Goal: Transaction & Acquisition: Download file/media

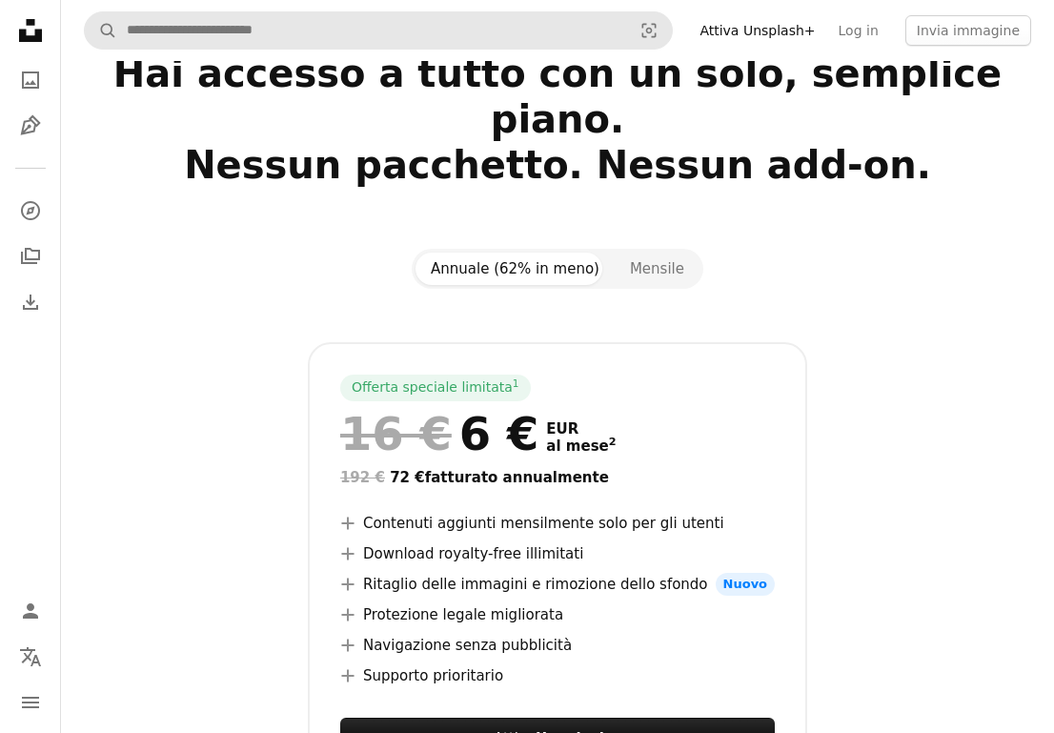
scroll to position [5, 0]
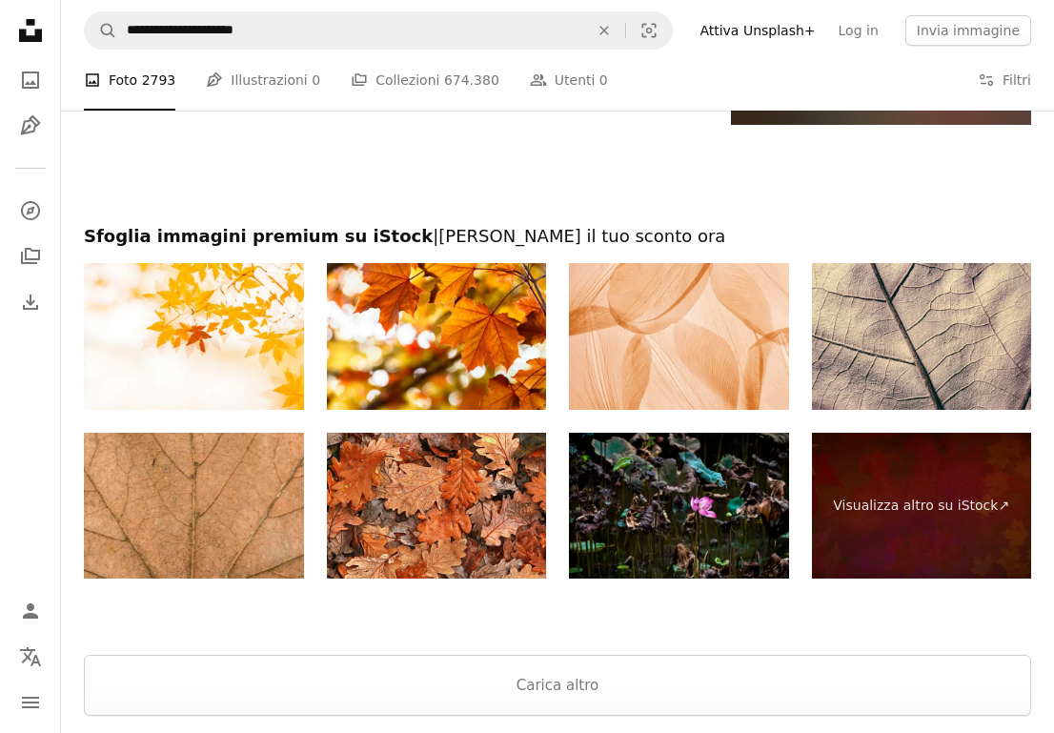
scroll to position [13441, 0]
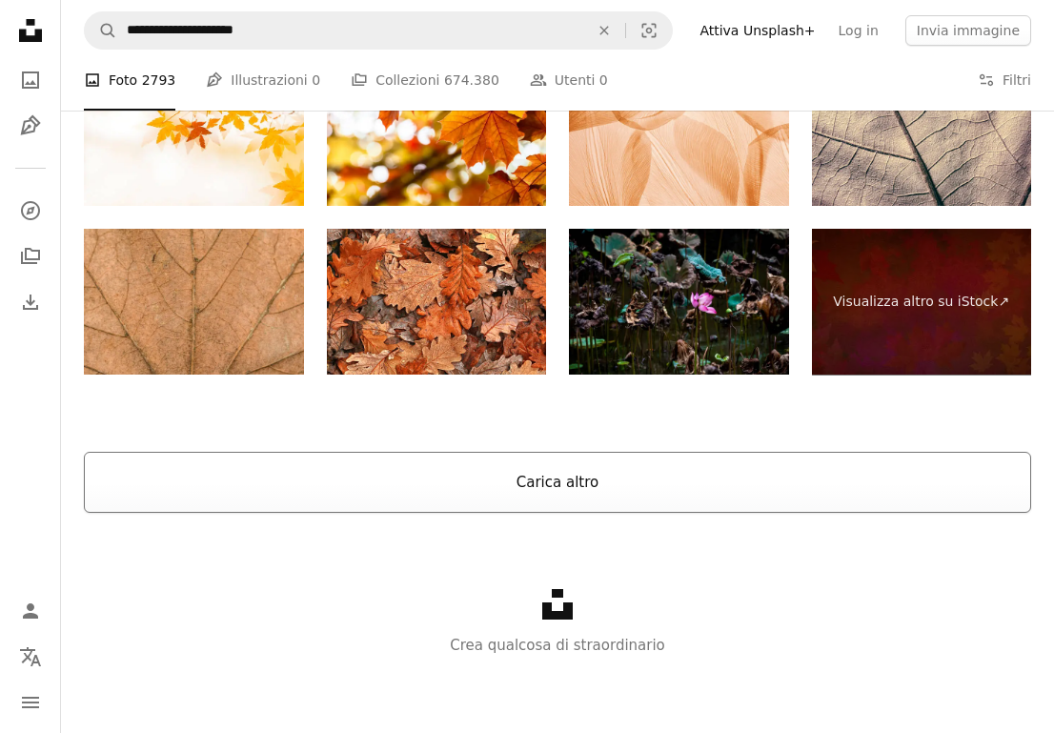
click at [508, 499] on button "Carica altro" at bounding box center [558, 482] width 948 height 61
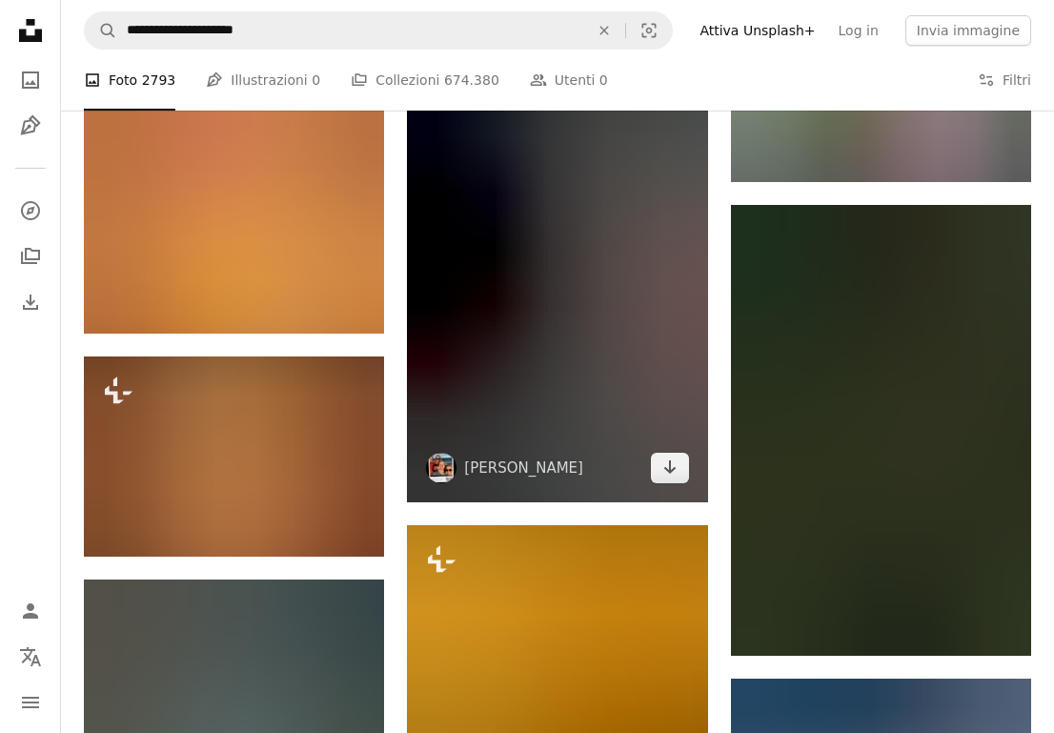
scroll to position [16860, 0]
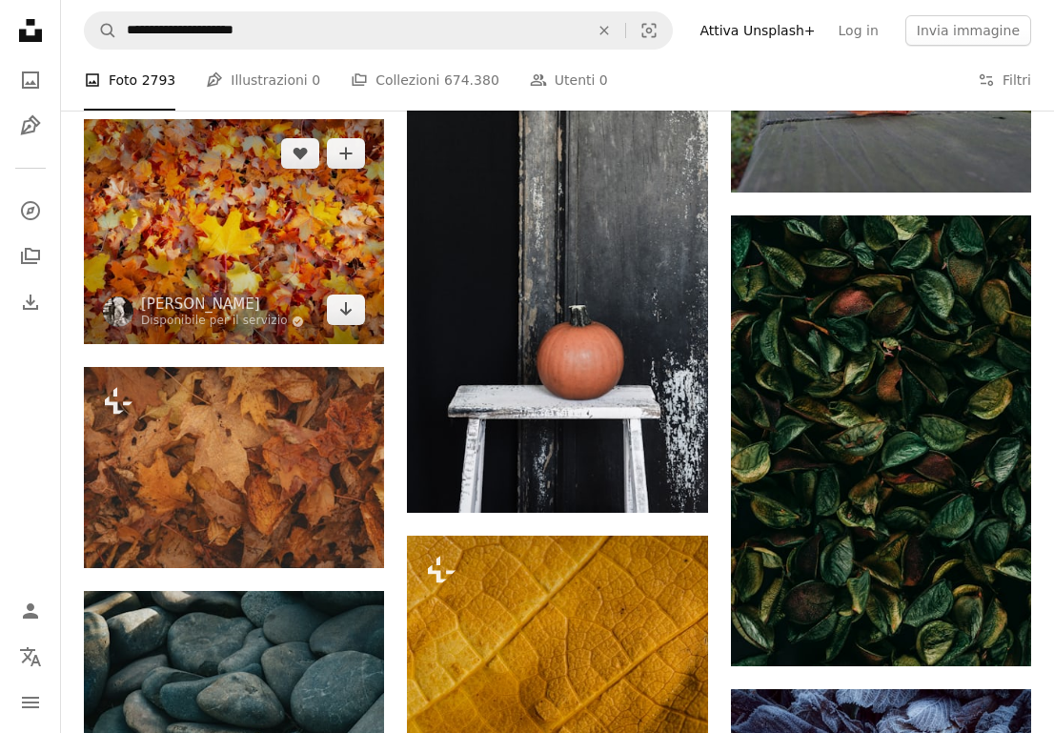
click at [281, 283] on img at bounding box center [234, 231] width 300 height 225
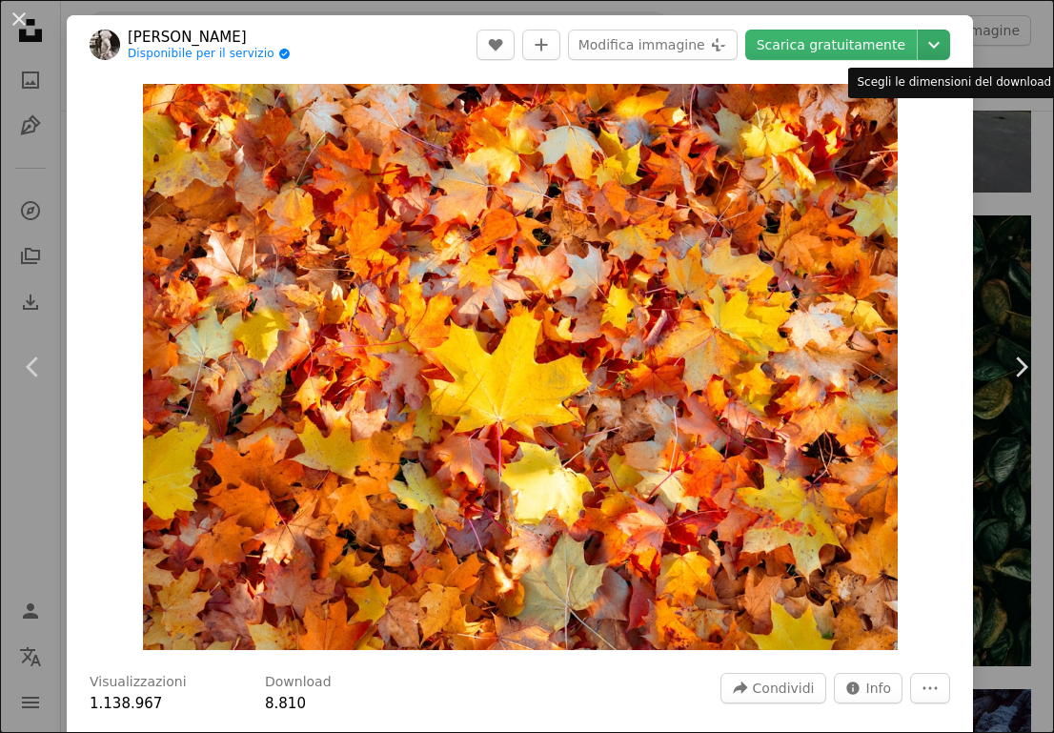
click at [938, 49] on icon "Chevron down" at bounding box center [934, 44] width 31 height 23
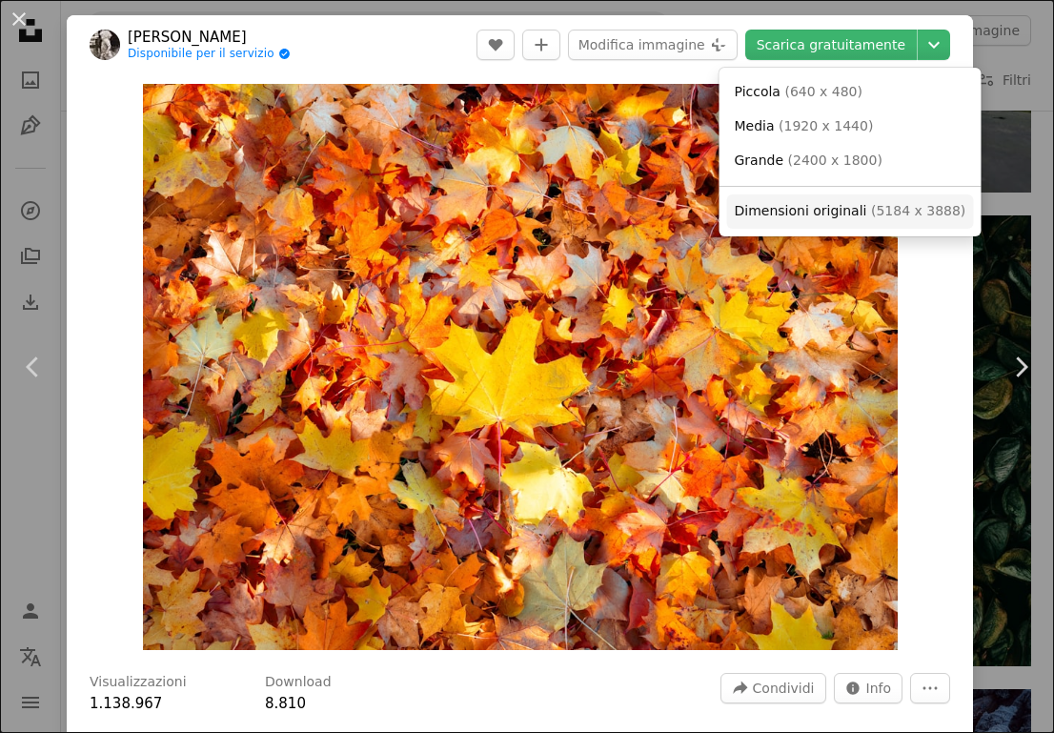
click at [856, 205] on span "Dimensioni originali" at bounding box center [801, 210] width 132 height 15
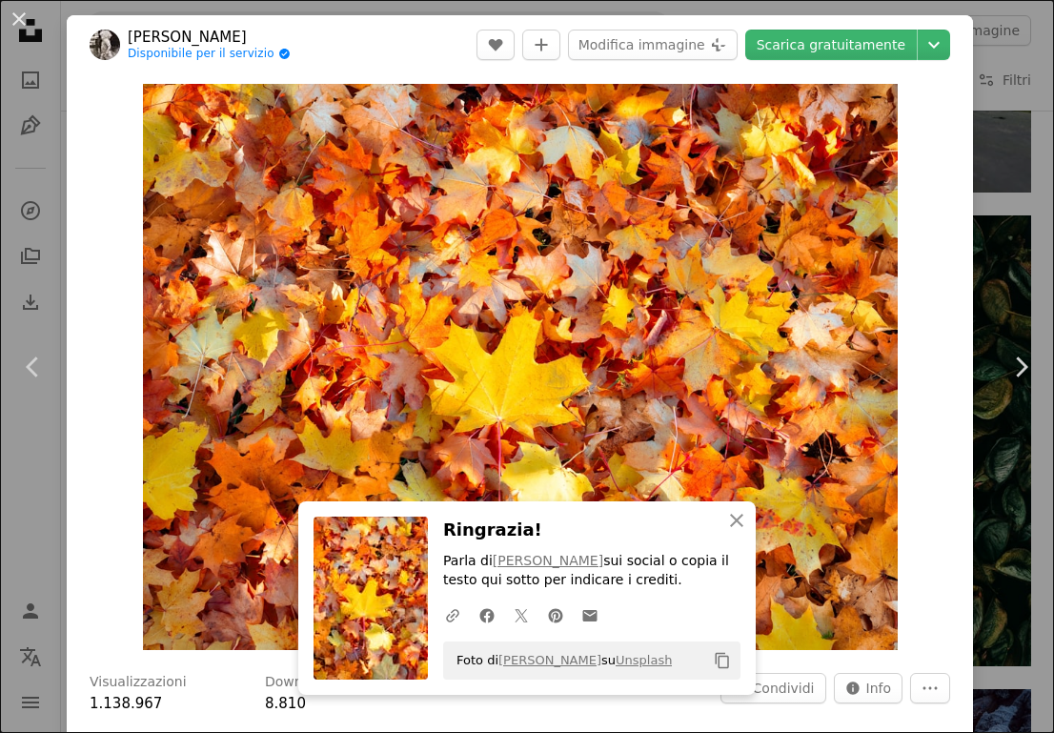
click at [1008, 134] on div "An X shape Chevron left Chevron right An X shape Chiudi Ringrazia! Parla di [PE…" at bounding box center [527, 366] width 1054 height 733
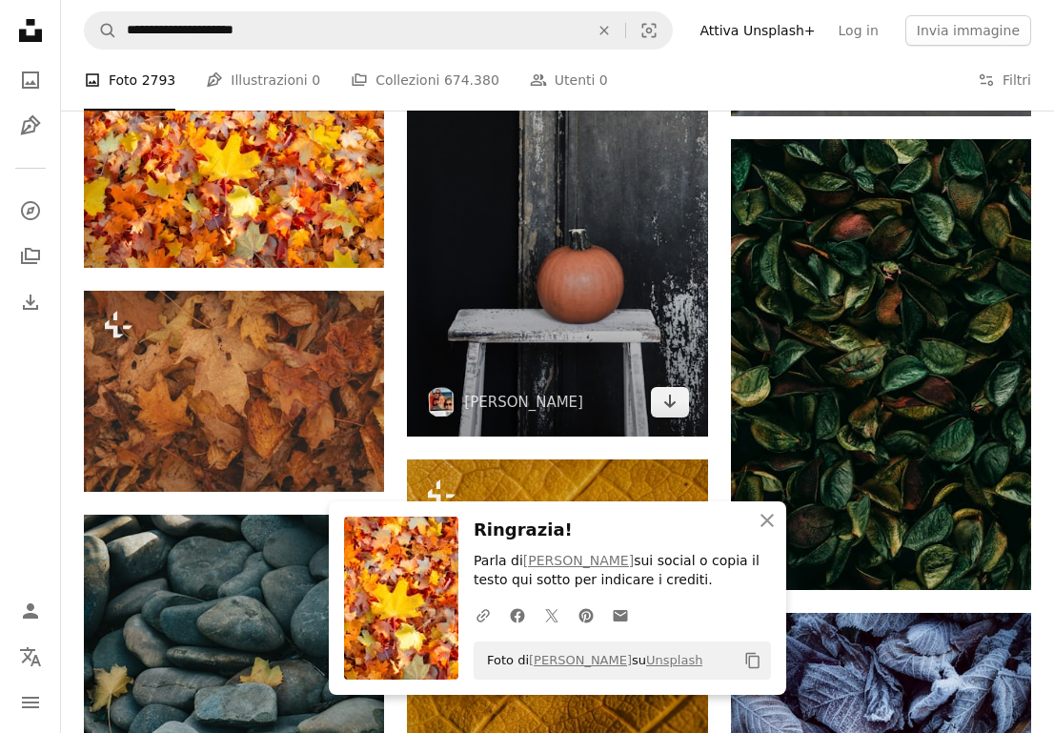
scroll to position [16999, 0]
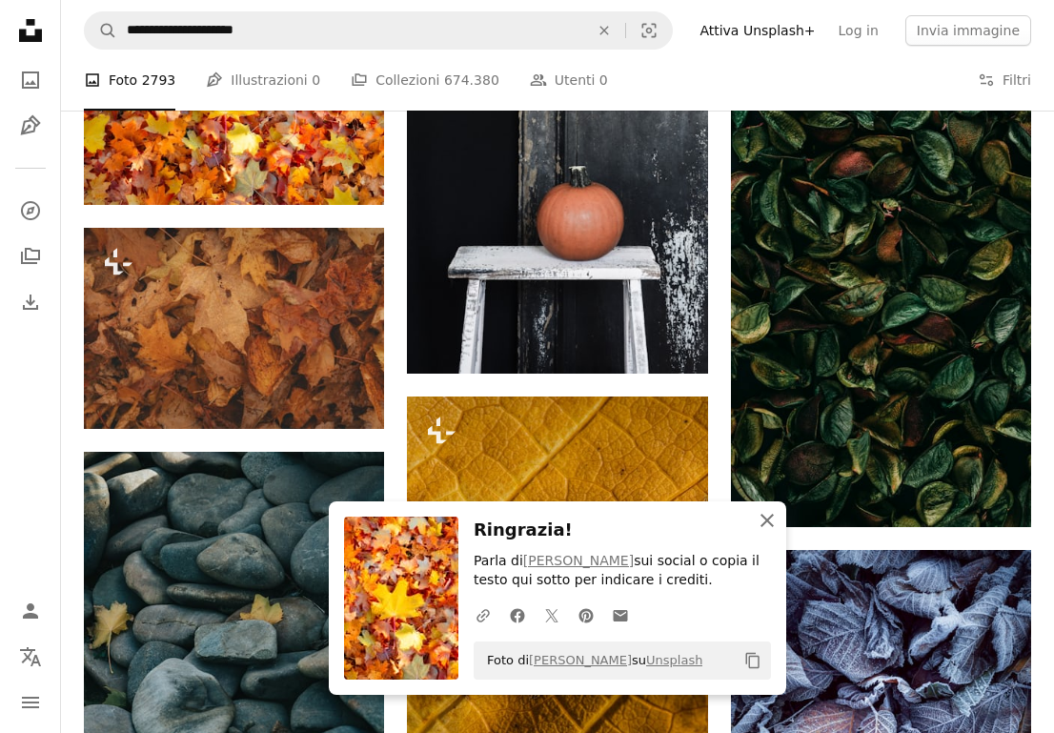
click at [767, 511] on icon "An X shape" at bounding box center [767, 520] width 23 height 23
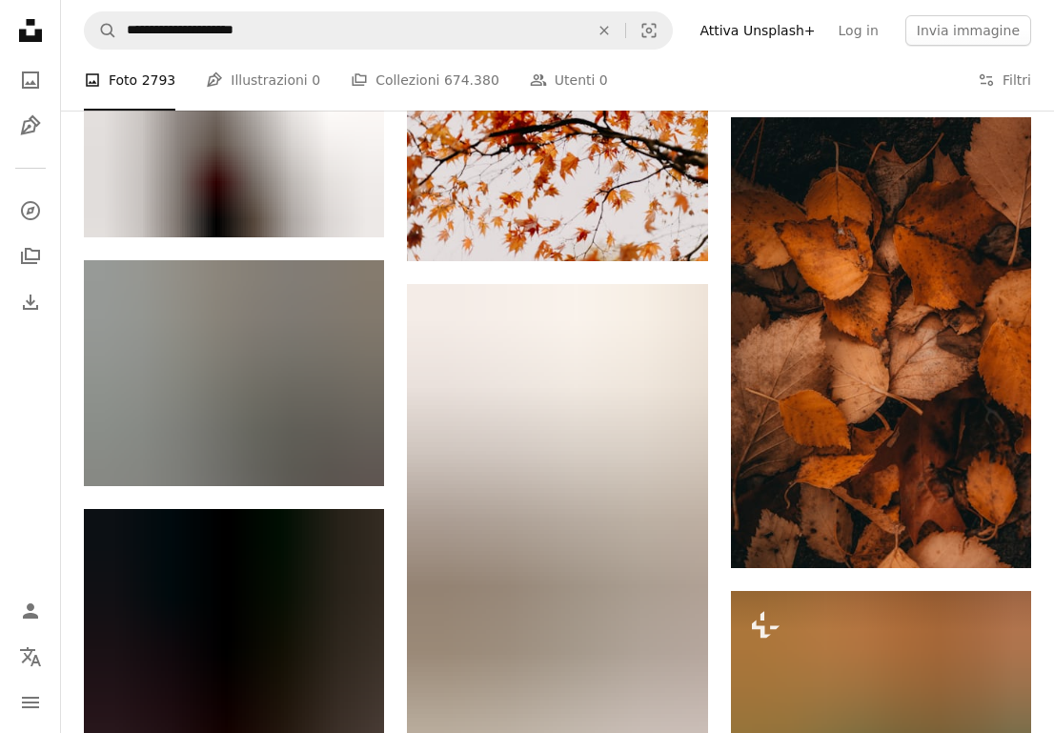
scroll to position [39765, 0]
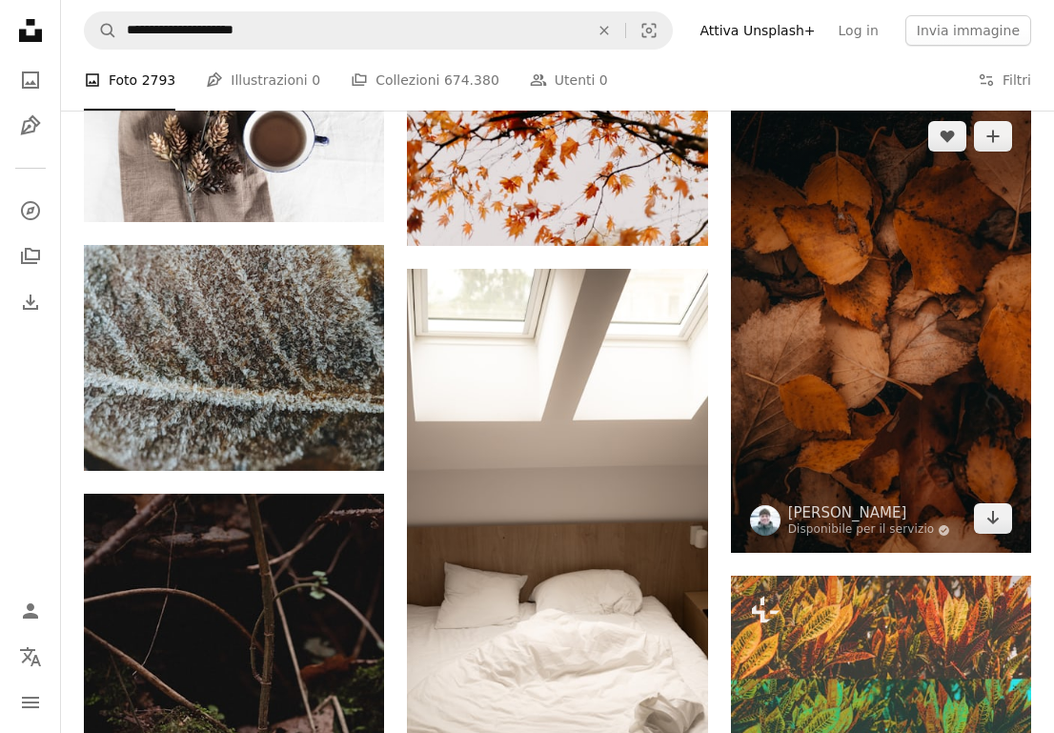
click at [912, 233] on img at bounding box center [881, 327] width 300 height 451
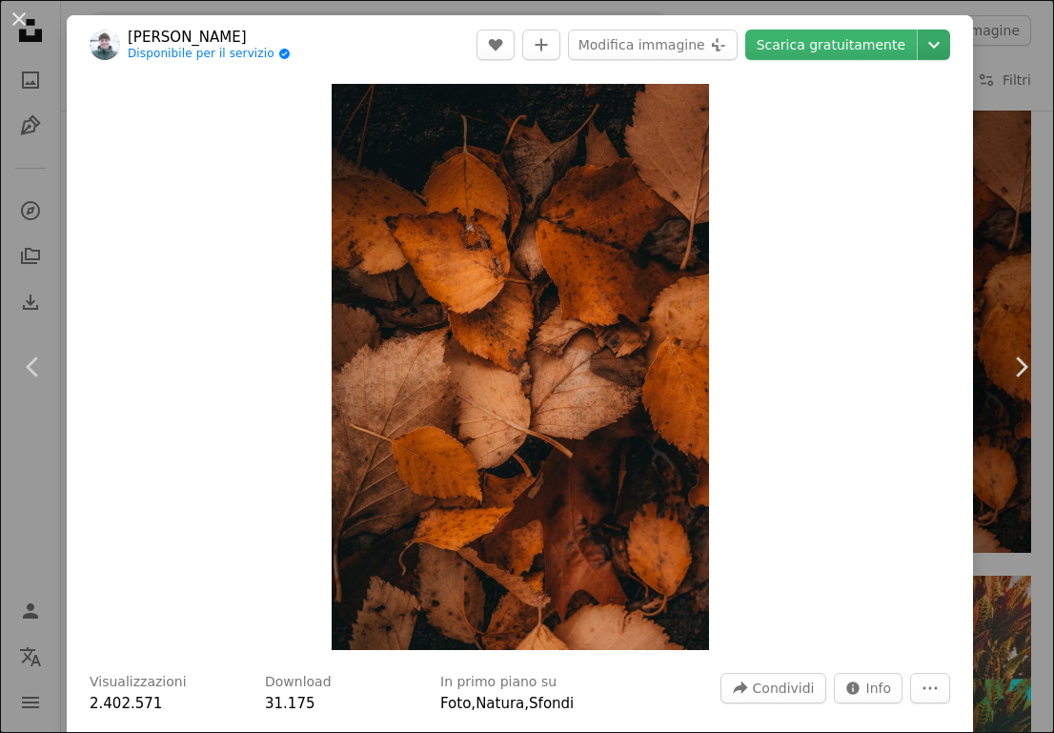
click at [950, 30] on button "Chevron down" at bounding box center [934, 45] width 32 height 31
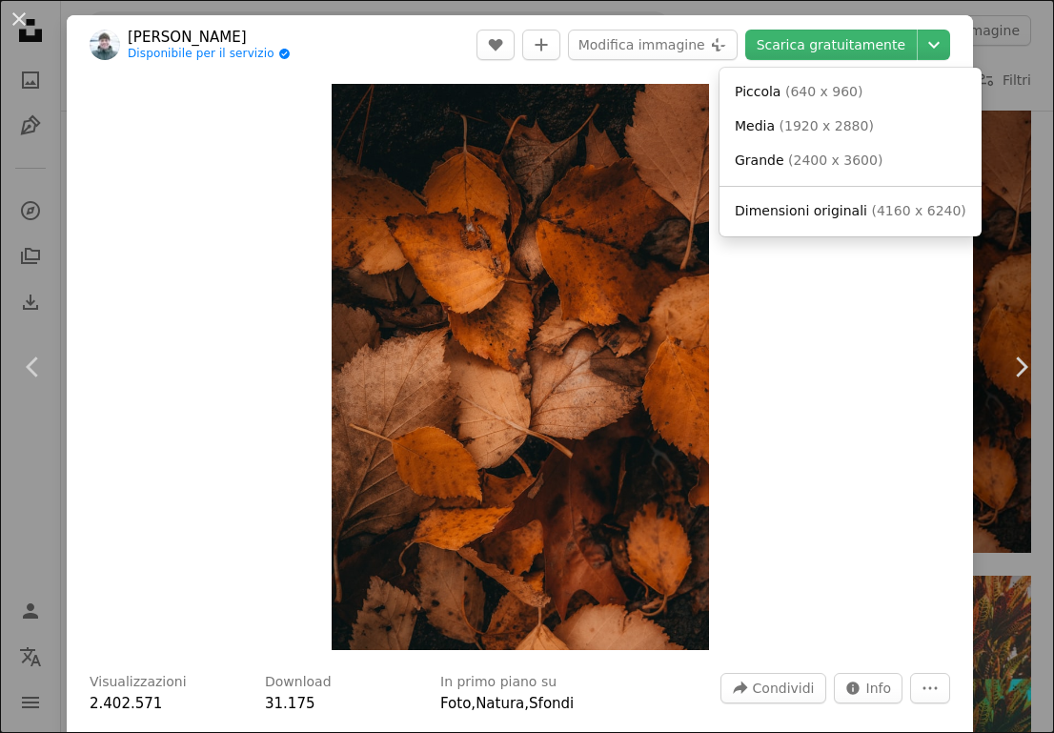
click at [850, 201] on link "Dimensioni originali ( 4160 x 6240 )" at bounding box center [850, 211] width 247 height 34
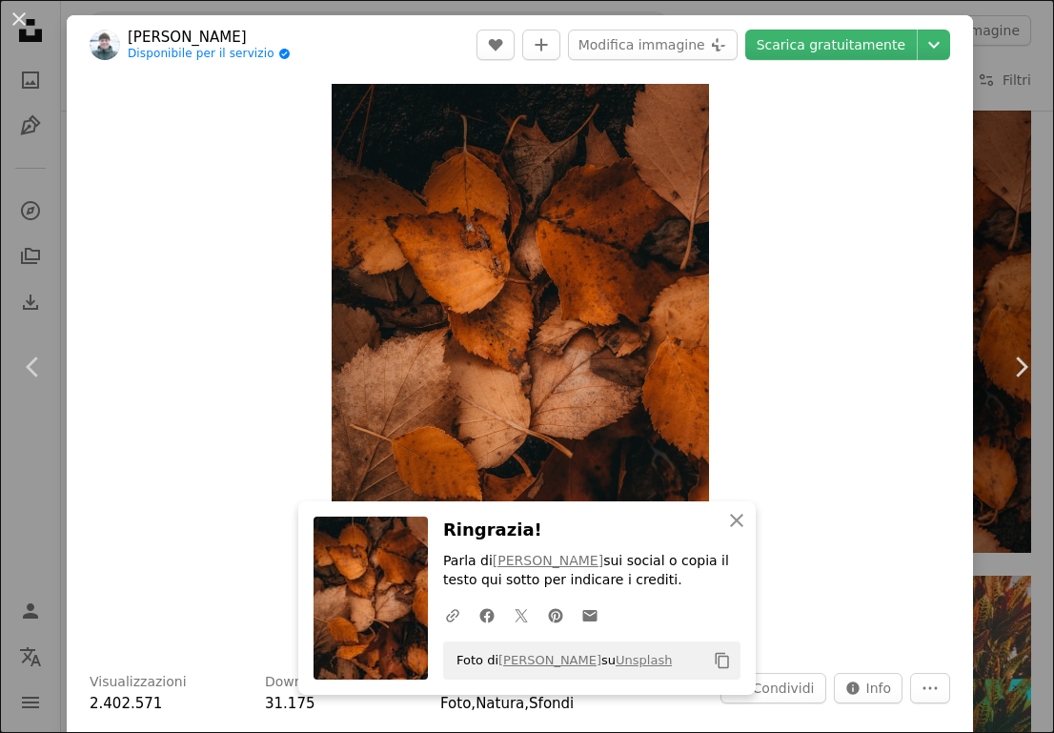
click at [1022, 215] on div "An X shape Chevron left Chevron right An X shape Chiudi Ringrazia! Parla di [PE…" at bounding box center [527, 366] width 1054 height 733
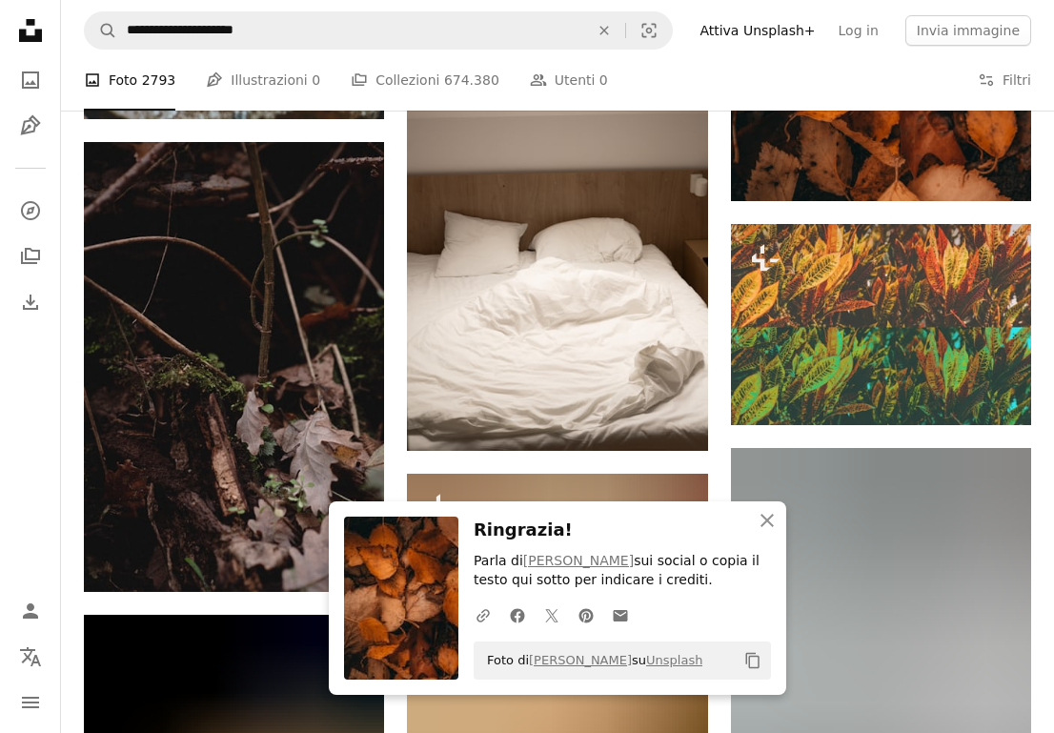
scroll to position [40136, 0]
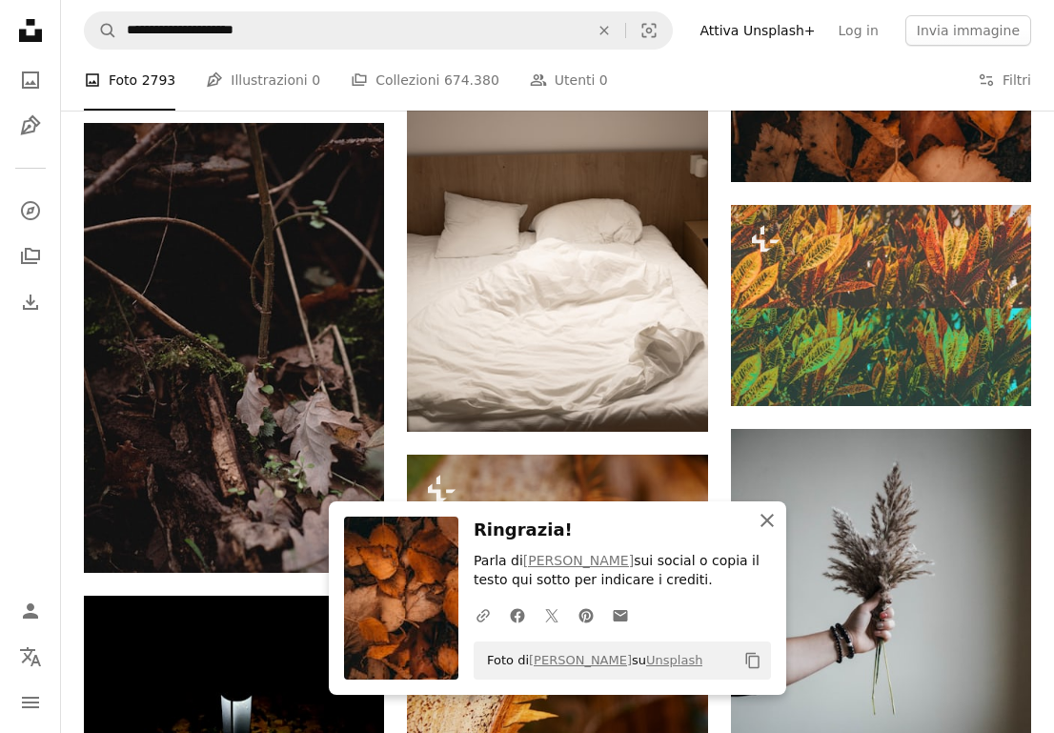
click at [764, 523] on icon "An X shape" at bounding box center [767, 520] width 23 height 23
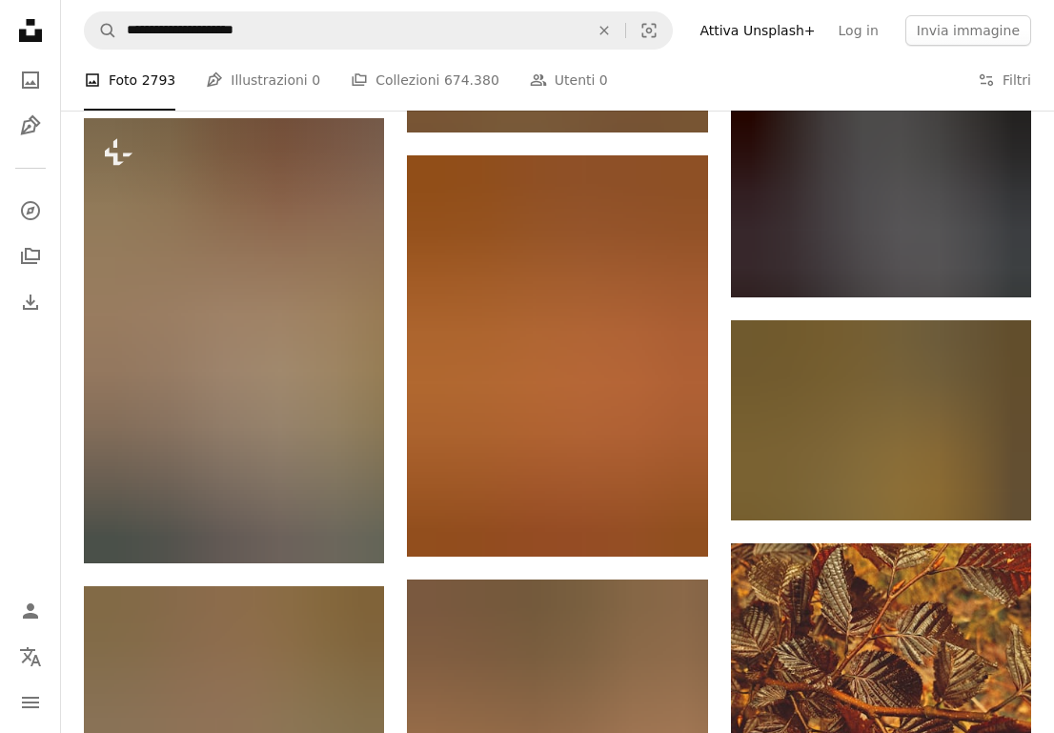
scroll to position [69795, 0]
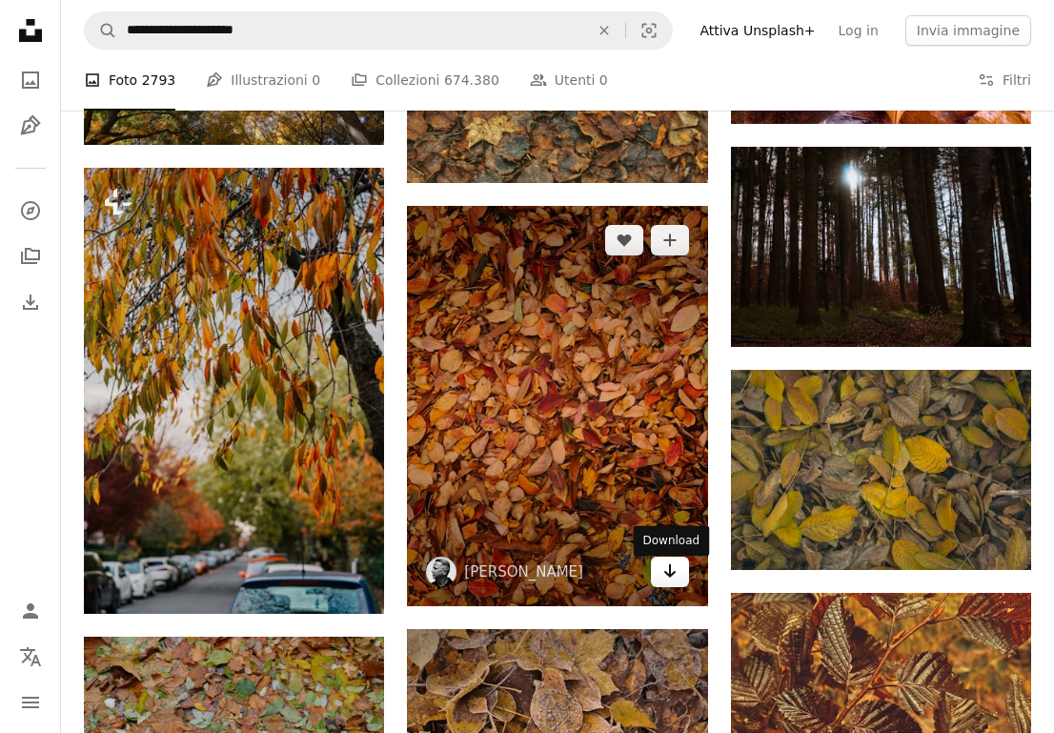
click at [671, 582] on icon "Arrow pointing down" at bounding box center [669, 571] width 15 height 23
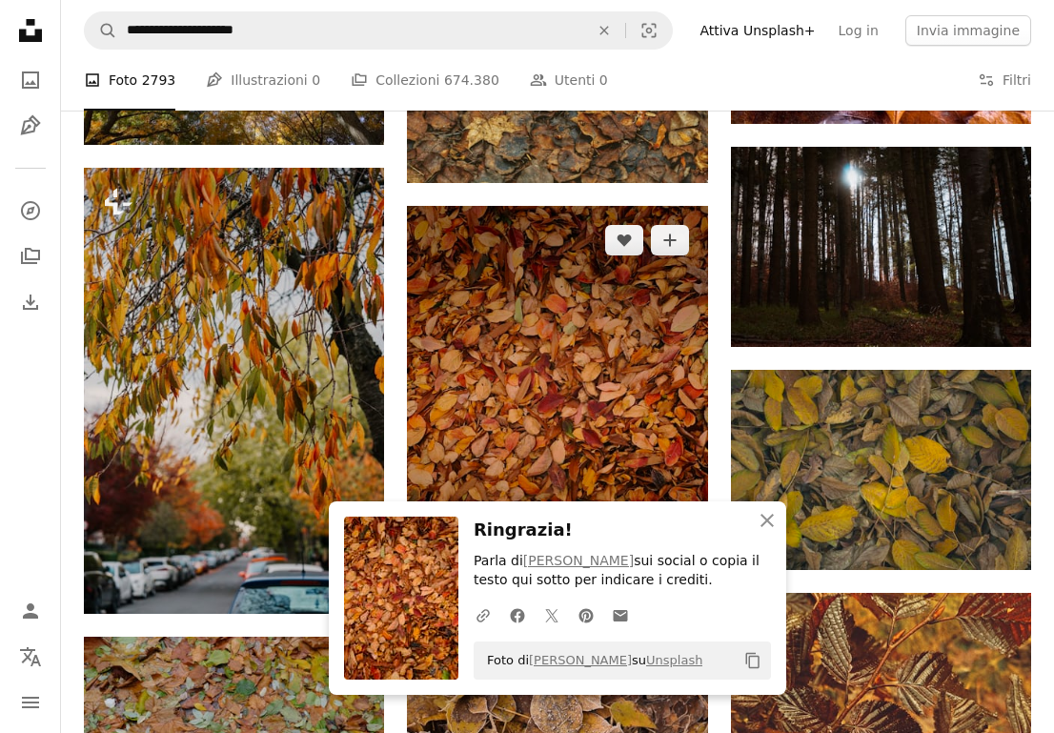
click at [574, 396] on img at bounding box center [557, 406] width 300 height 400
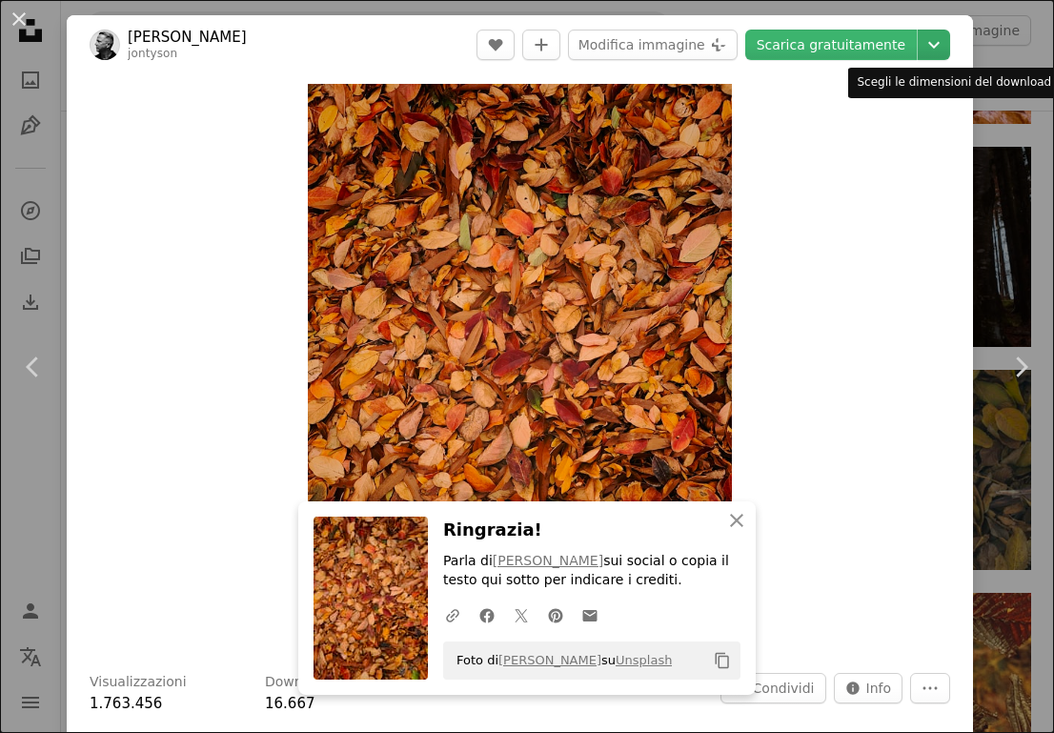
click at [942, 47] on icon "Chevron down" at bounding box center [934, 44] width 31 height 23
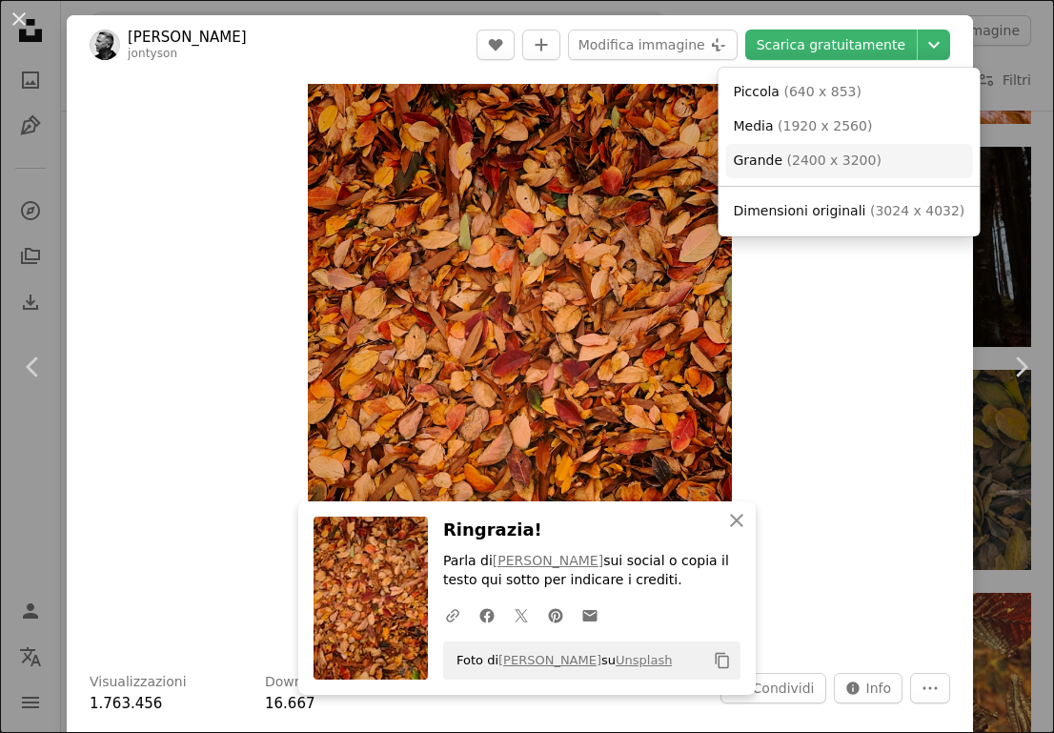
click at [844, 156] on span "( 2400 x 3200 )" at bounding box center [834, 160] width 94 height 15
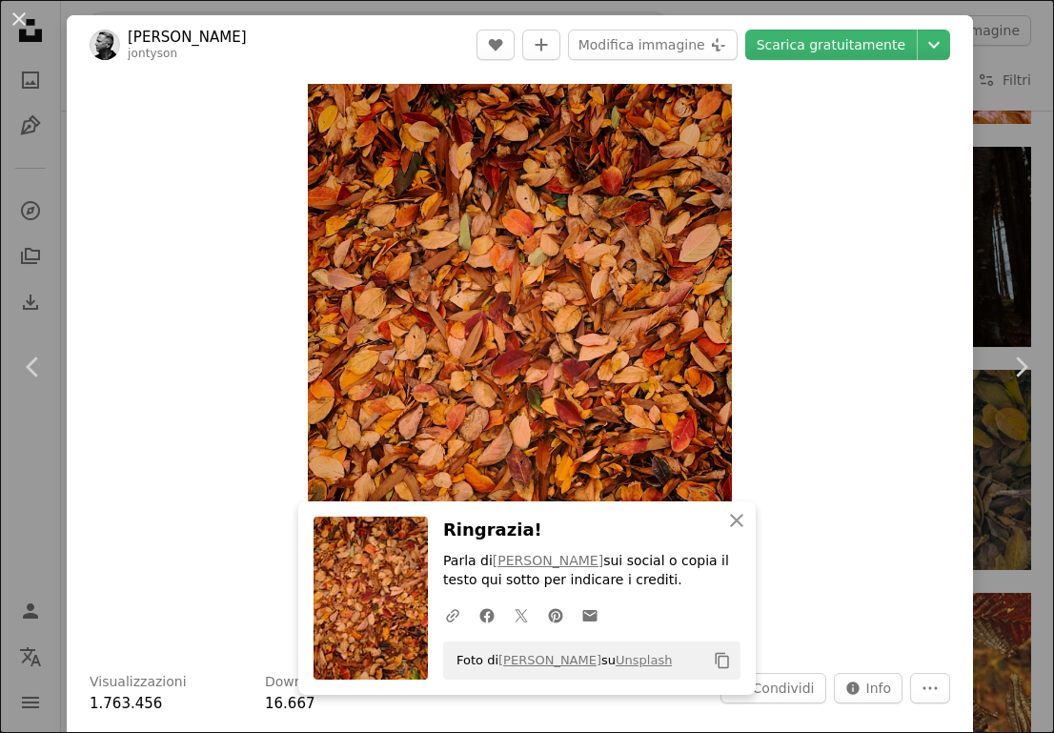
click at [15, 27] on button "An X shape" at bounding box center [19, 19] width 23 height 23
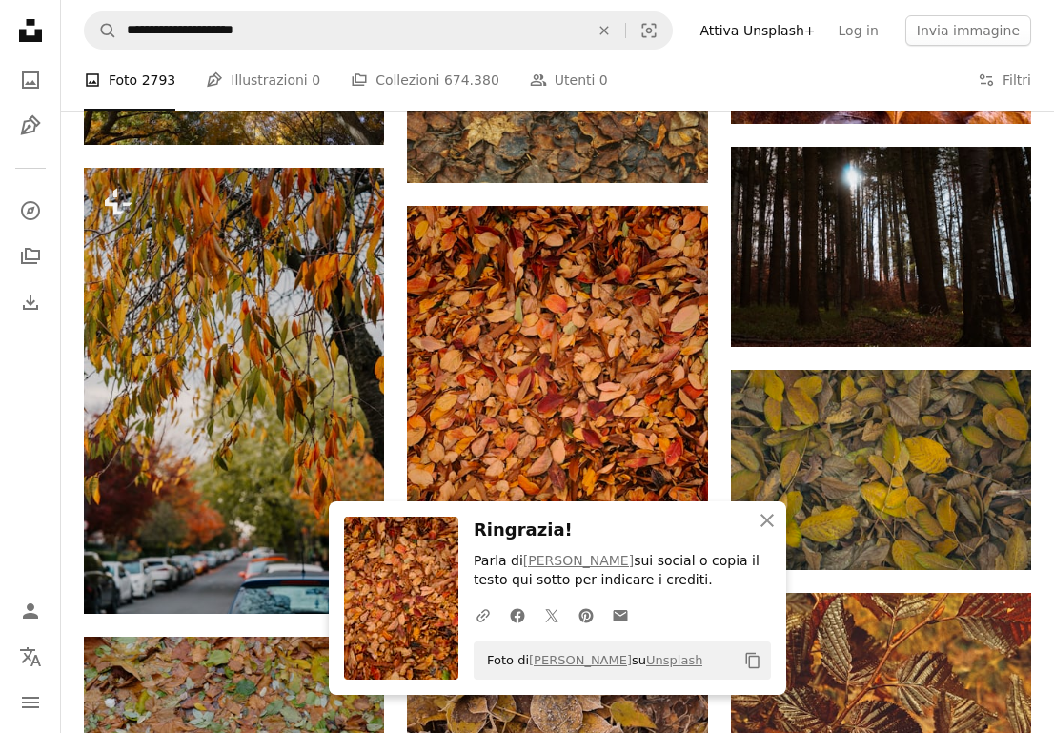
click at [17, 25] on icon "Unsplash logo Home Unsplash" at bounding box center [30, 30] width 38 height 38
